Goal: Information Seeking & Learning: Learn about a topic

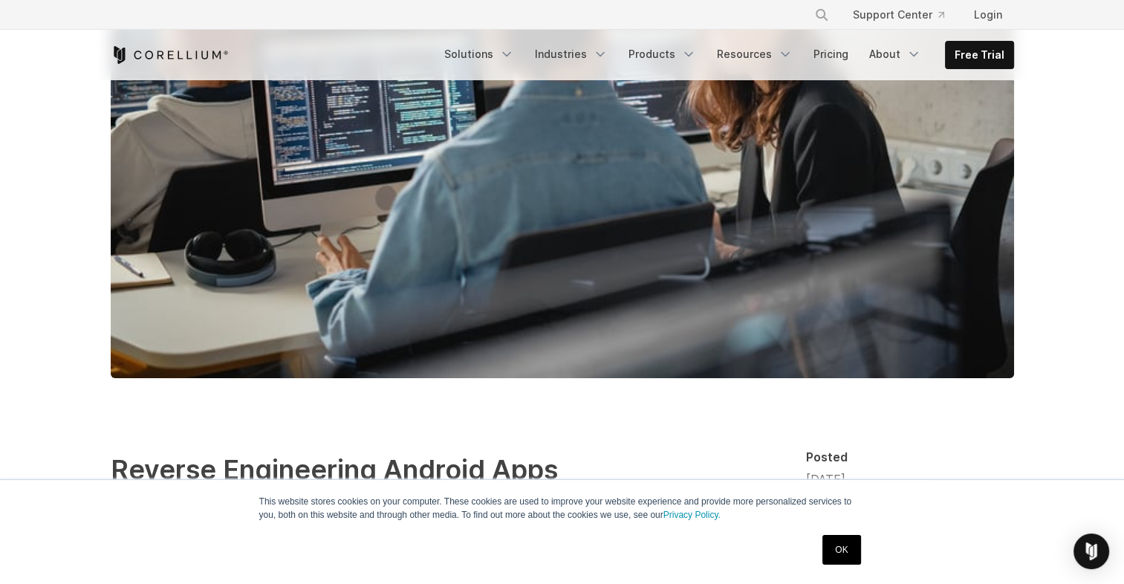
scroll to position [743, 0]
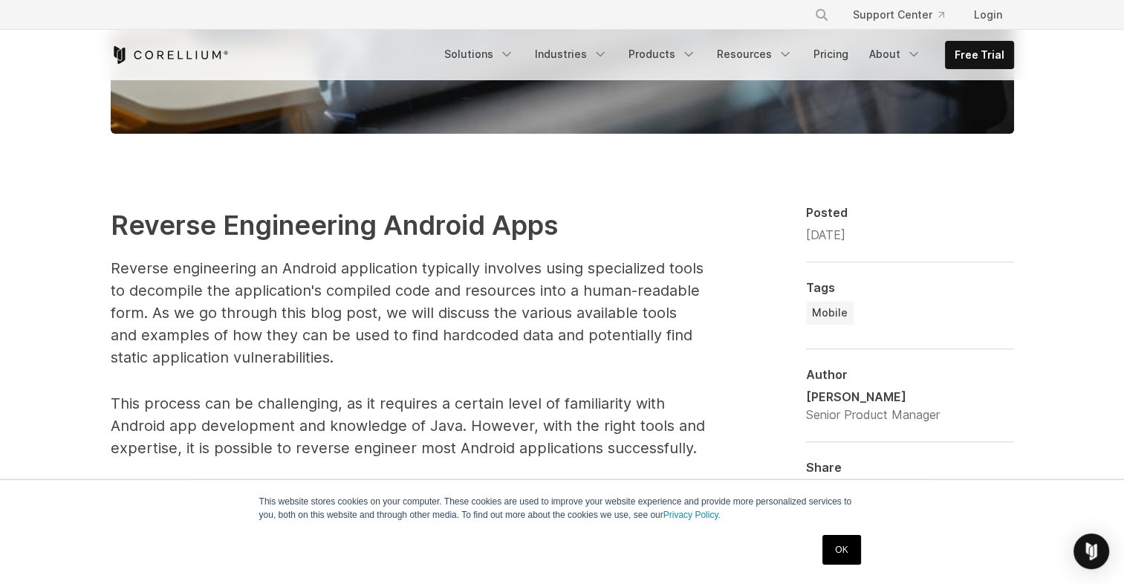
click at [832, 544] on link "OK" at bounding box center [841, 550] width 38 height 30
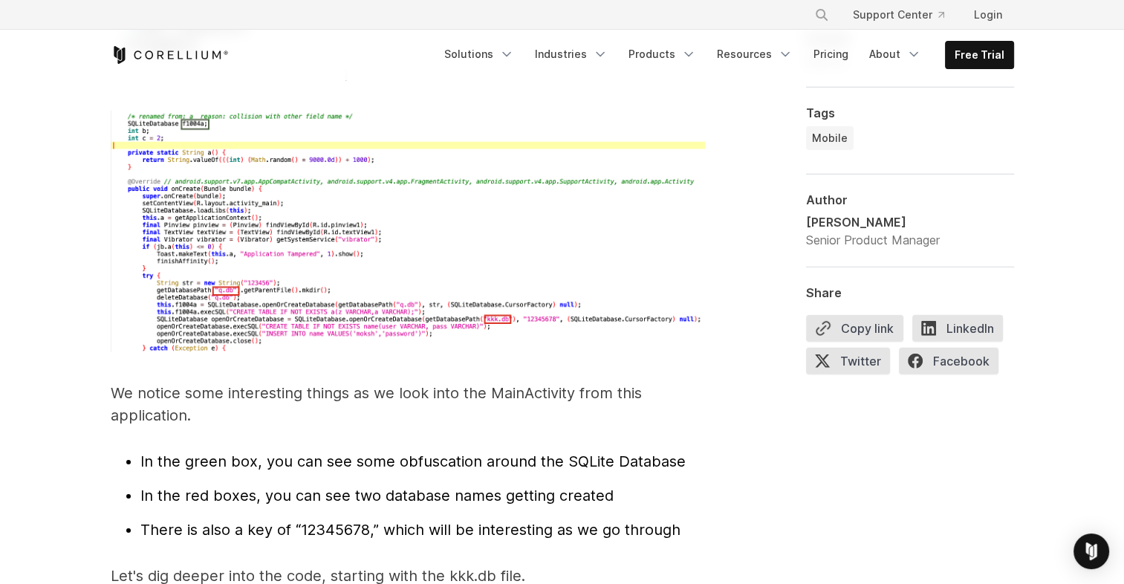
scroll to position [4732, 0]
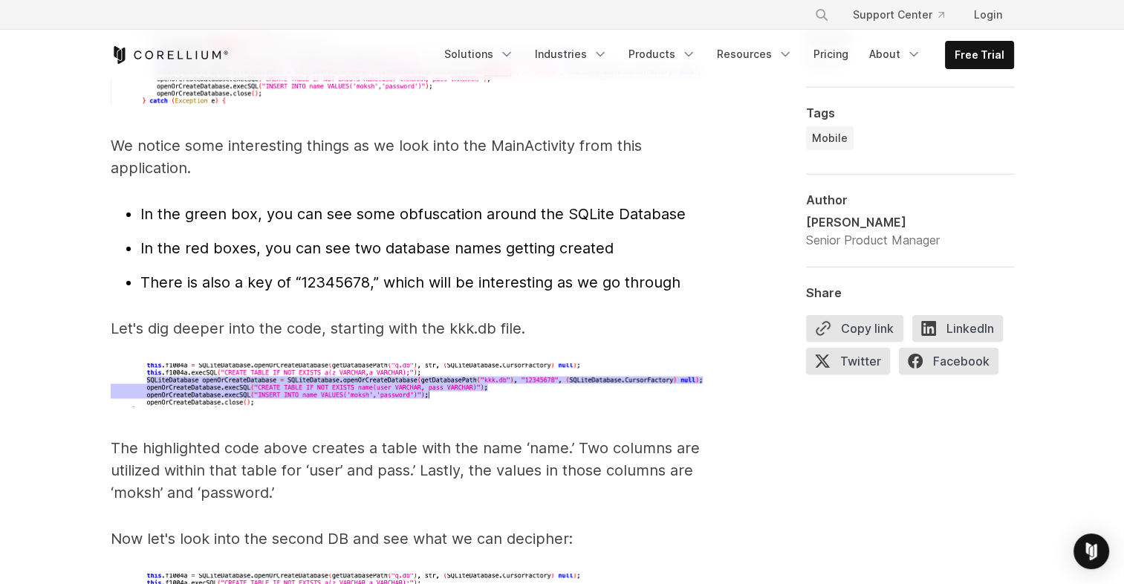
click at [166, 273] on span "There is also a key of “12345678,” which will be interesting as we go through" at bounding box center [410, 282] width 540 height 18
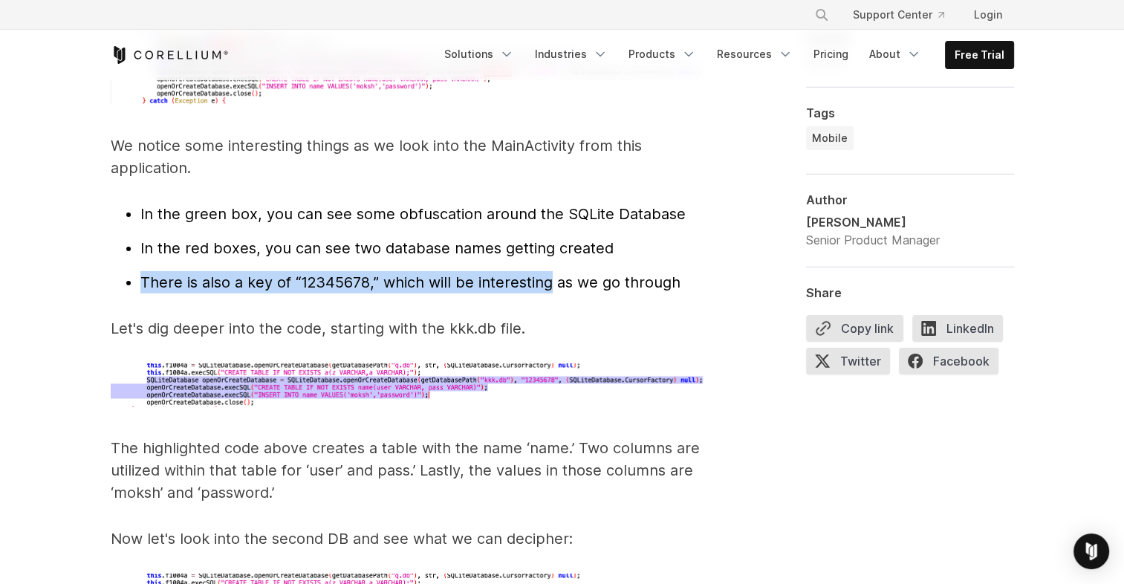
drag, startPoint x: 166, startPoint y: 264, endPoint x: 506, endPoint y: 254, distance: 340.2
click at [506, 273] on span "There is also a key of “12345678,” which will be interesting as we go through" at bounding box center [410, 282] width 540 height 18
drag, startPoint x: 506, startPoint y: 254, endPoint x: 353, endPoint y: 266, distance: 152.7
click at [353, 273] on span "There is also a key of “12345678,” which will be interesting as we go through" at bounding box center [410, 282] width 540 height 18
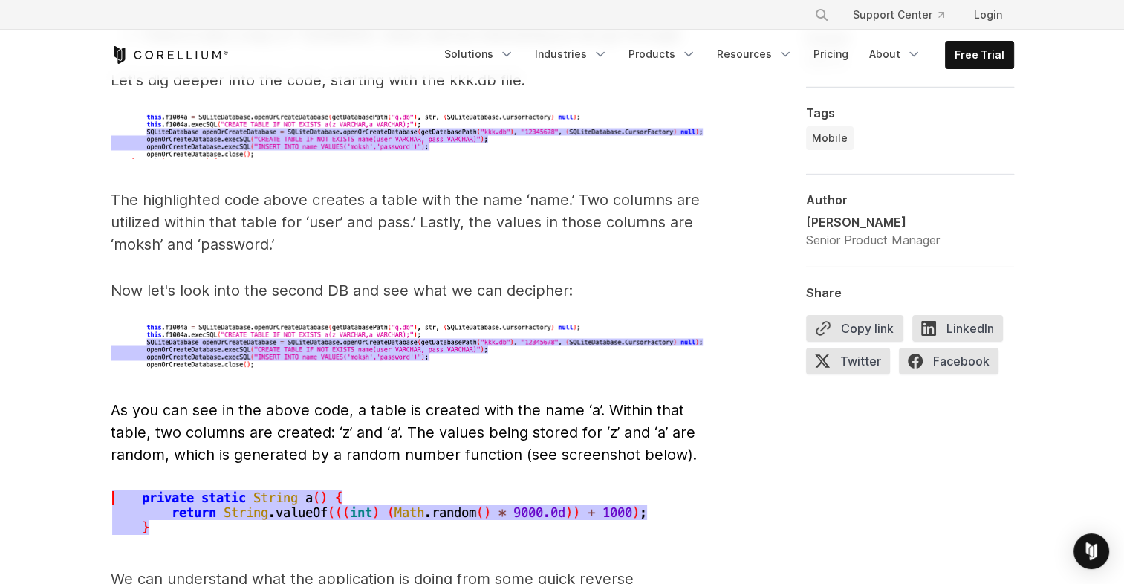
click at [200, 218] on p "The highlighted code above creates a table with the name ‘name.’ Two columns ar…" at bounding box center [408, 222] width 594 height 67
click at [309, 280] on p "Now let's look into the second DB and see what we can decipher:" at bounding box center [408, 290] width 594 height 22
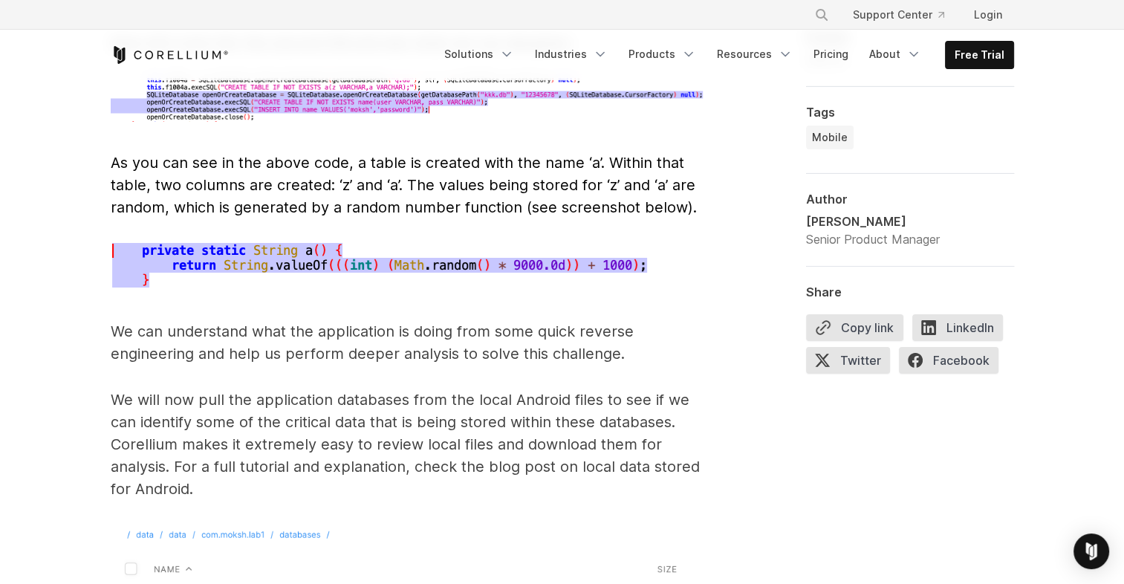
click at [297, 332] on p "We can understand what the application is doing from some quick reverse enginee…" at bounding box center [408, 342] width 594 height 45
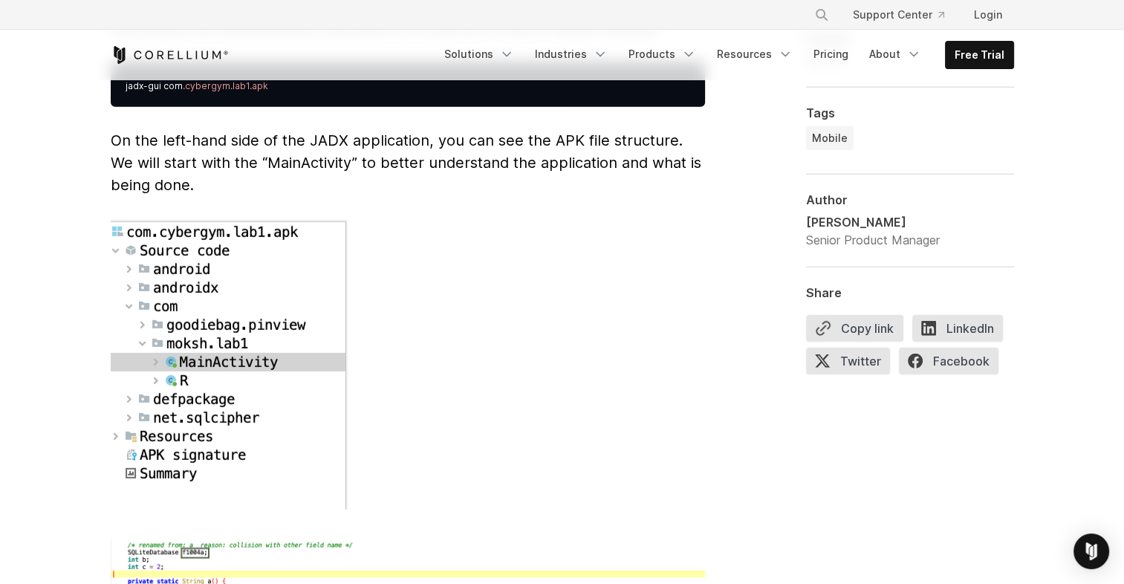
scroll to position [4054, 0]
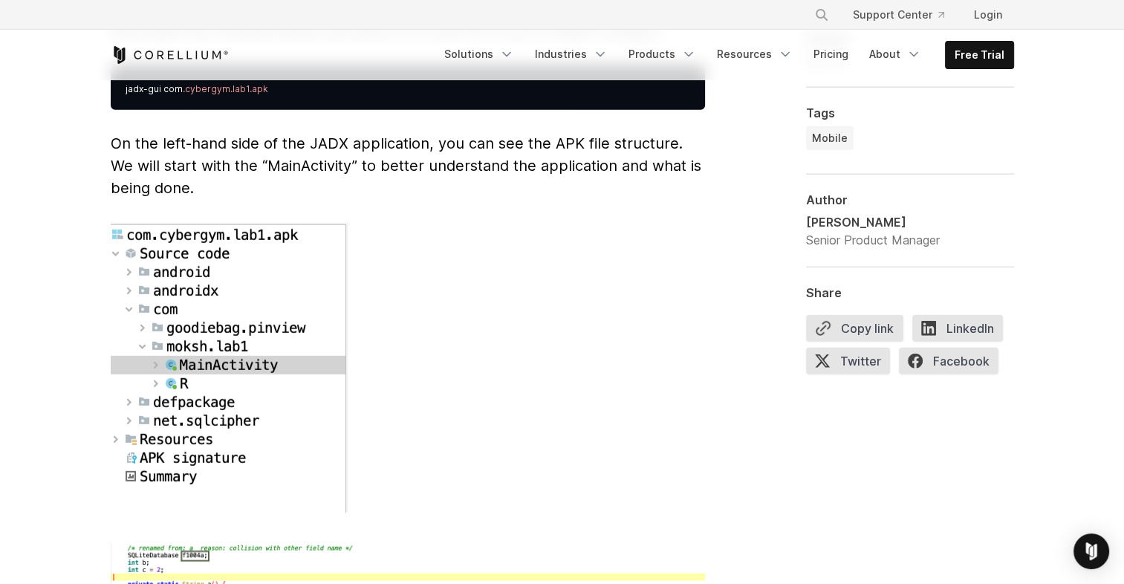
click at [388, 134] on span "On the left-hand side of the JADX application, you can see the APK file structu…" at bounding box center [406, 165] width 590 height 62
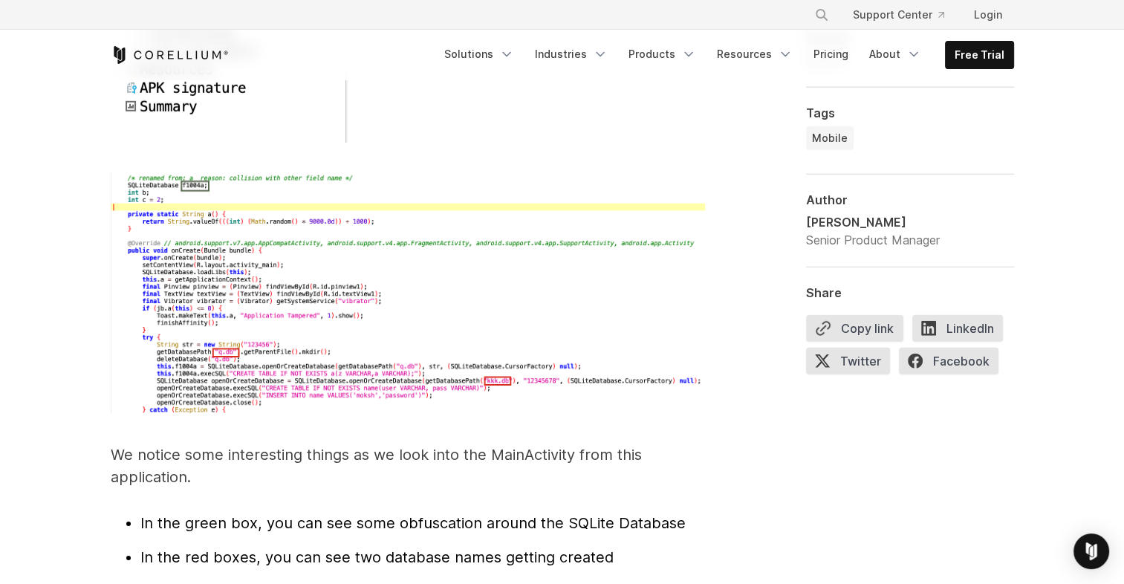
scroll to position [4426, 0]
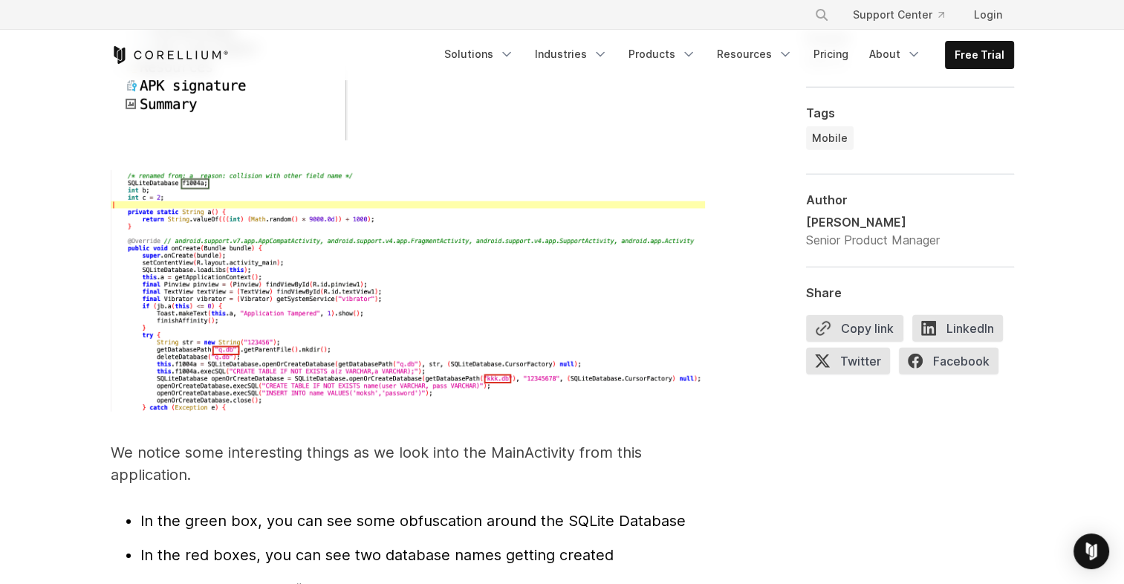
click at [211, 441] on p "We notice some interesting things as we look into the MainActivity from this ap…" at bounding box center [408, 463] width 594 height 45
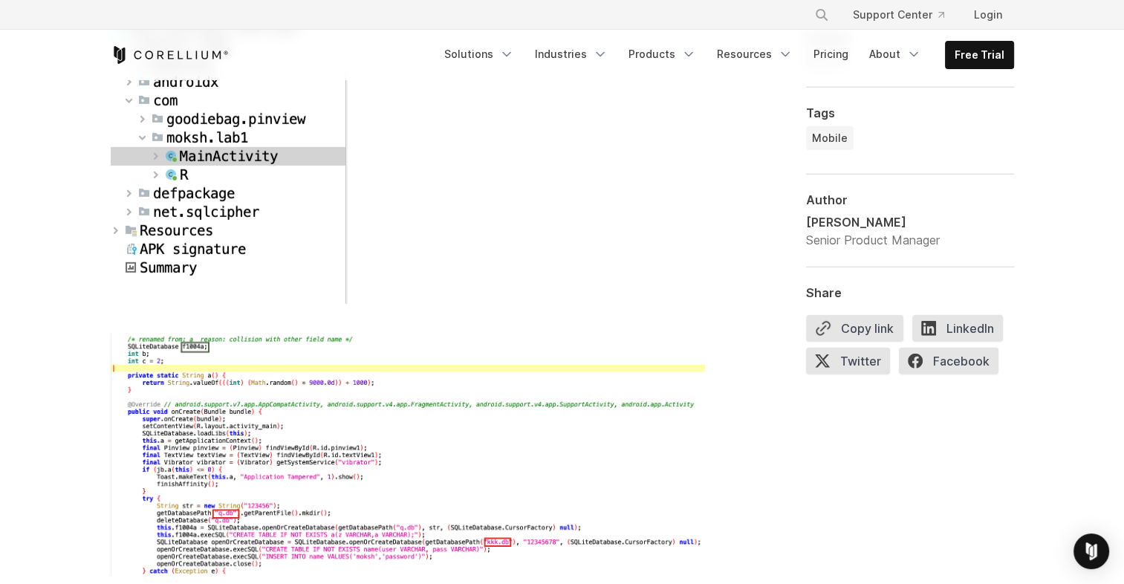
scroll to position [4510, 0]
